Goal: Obtain resource: Download file/media

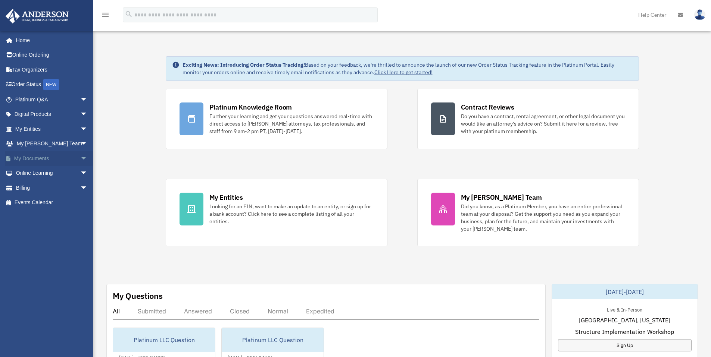
click at [40, 158] on link "My Documents arrow_drop_down" at bounding box center [52, 158] width 94 height 15
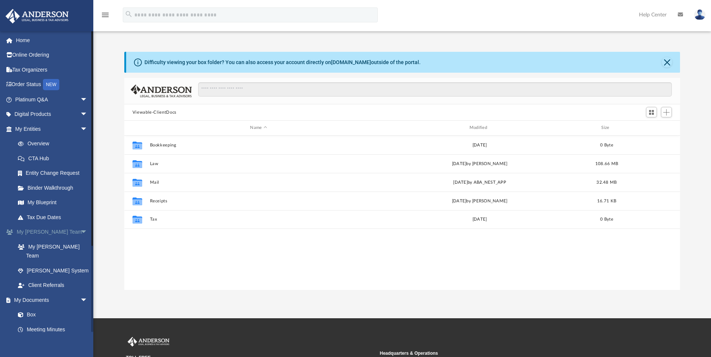
scroll to position [164, 550]
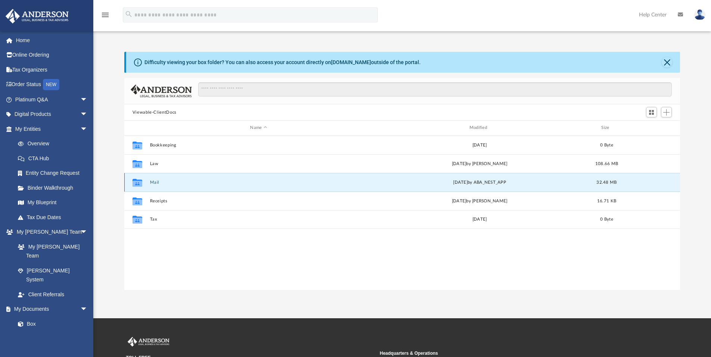
click at [151, 181] on button "Mail" at bounding box center [258, 182] width 217 height 5
click at [156, 184] on button "Mail" at bounding box center [258, 182] width 217 height 5
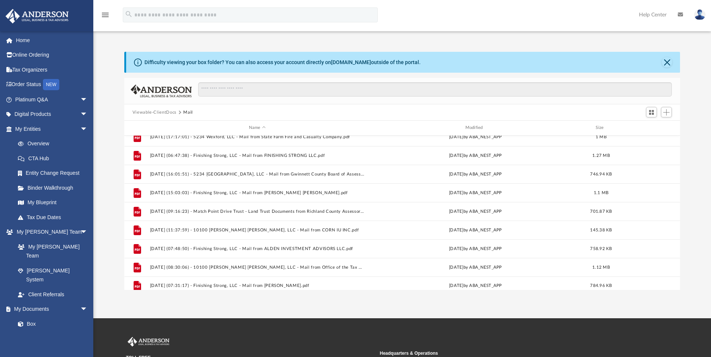
scroll to position [647, 0]
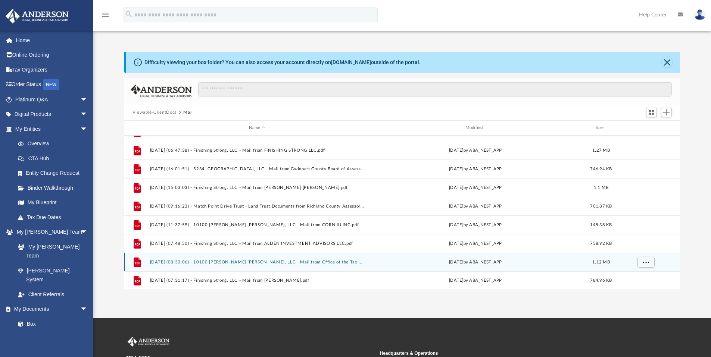
click at [286, 261] on button "2025.08.04 (08:30:06) - 10100 Washam Potts, LLC - Mail from Office of the Tax C…" at bounding box center [257, 262] width 215 height 5
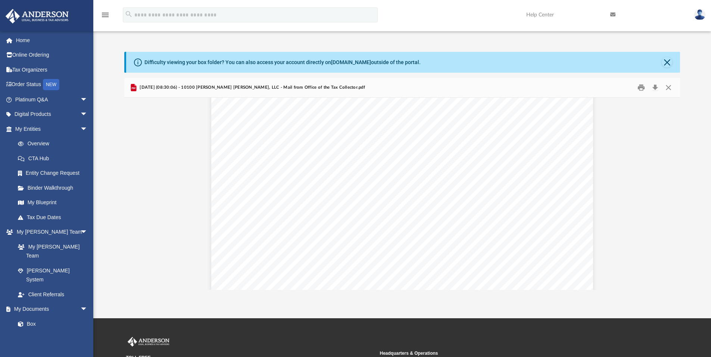
scroll to position [0, 0]
click at [655, 87] on button "Download" at bounding box center [654, 88] width 13 height 12
click at [665, 63] on button "Close" at bounding box center [666, 62] width 10 height 10
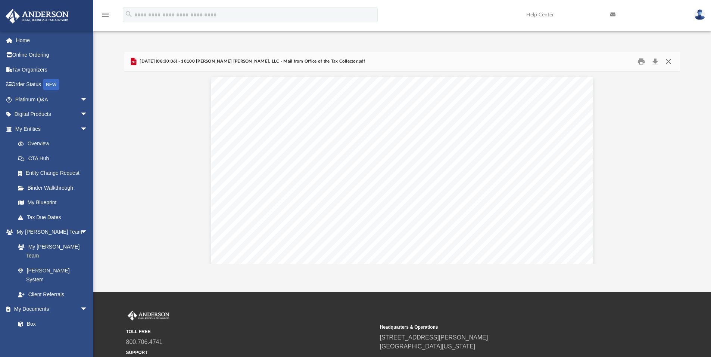
click at [671, 59] on button "Close" at bounding box center [667, 62] width 13 height 12
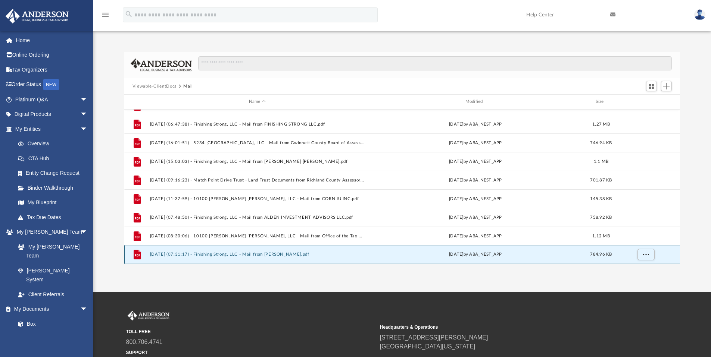
click at [219, 255] on button "2025.08.12 (07:31:17) - Finishing Strong, LLC - Mail from NATE GOAD.pdf" at bounding box center [257, 254] width 215 height 5
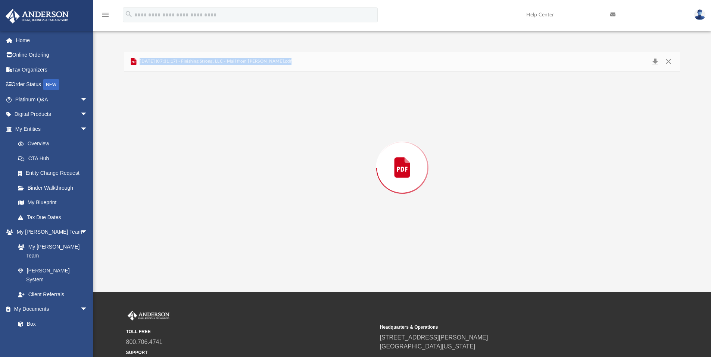
click at [219, 255] on div "Preview" at bounding box center [402, 168] width 556 height 192
